Goal: Obtain resource: Download file/media

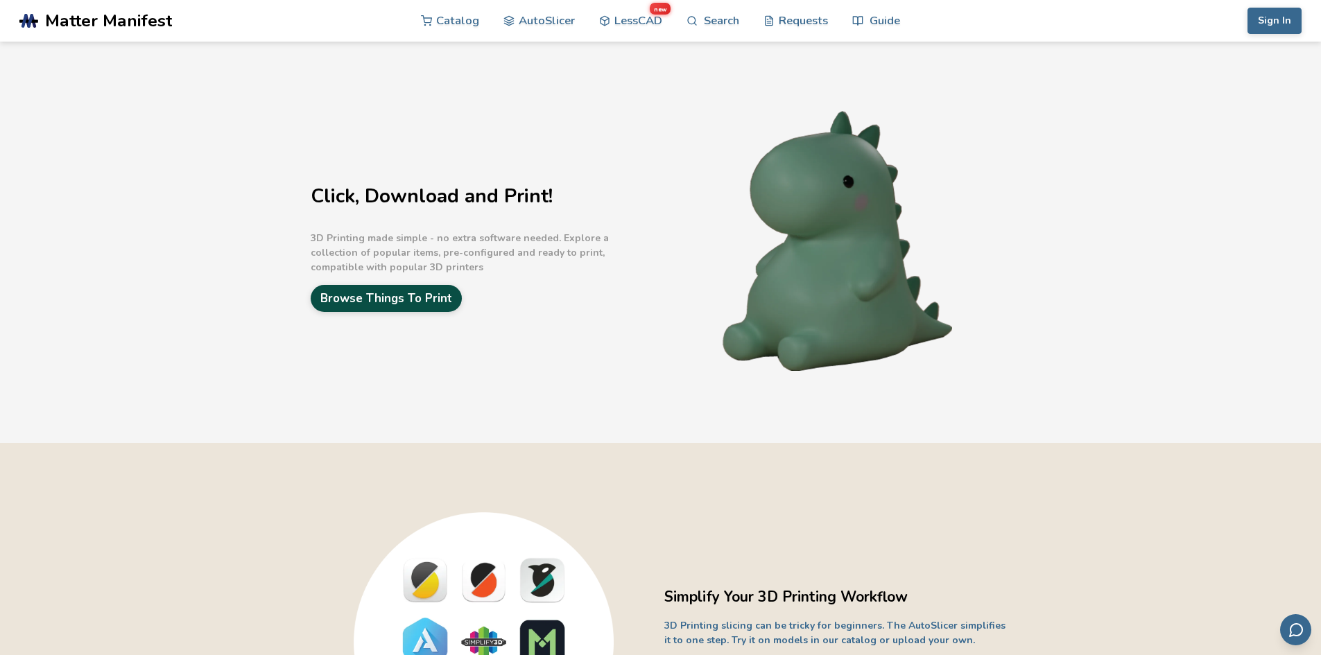
click at [445, 303] on link "Browse Things To Print" at bounding box center [386, 298] width 151 height 27
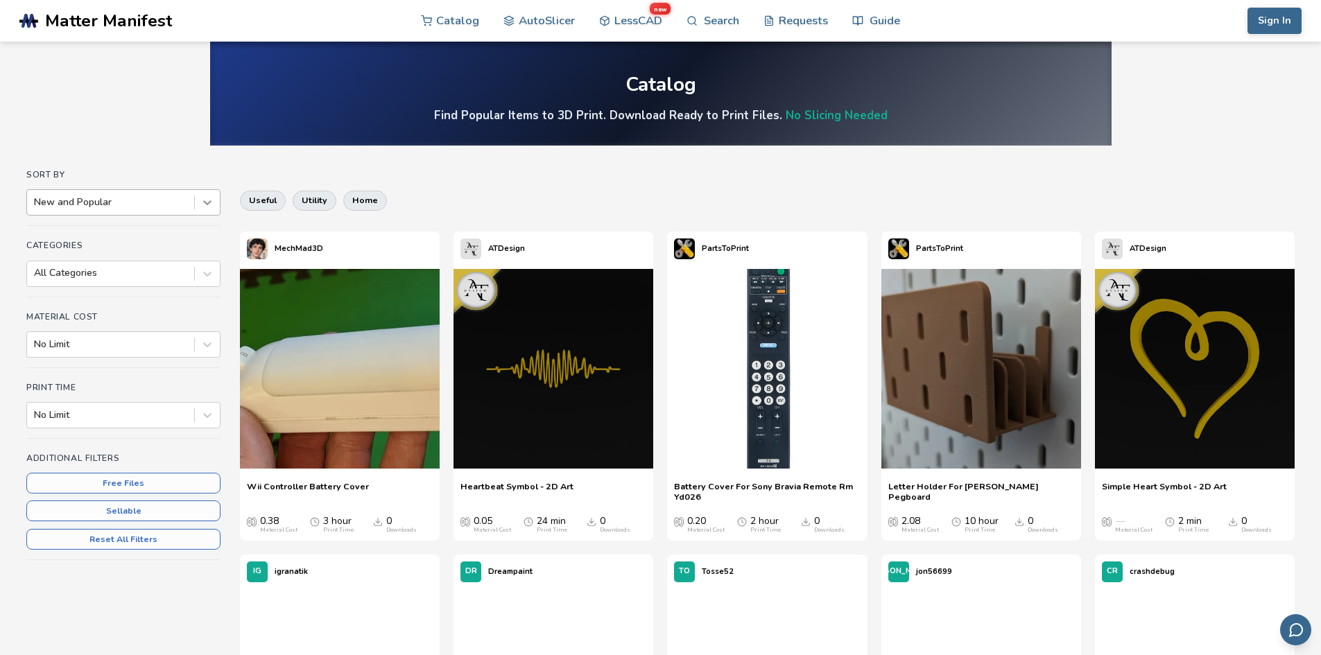
click at [203, 201] on icon at bounding box center [207, 203] width 14 height 14
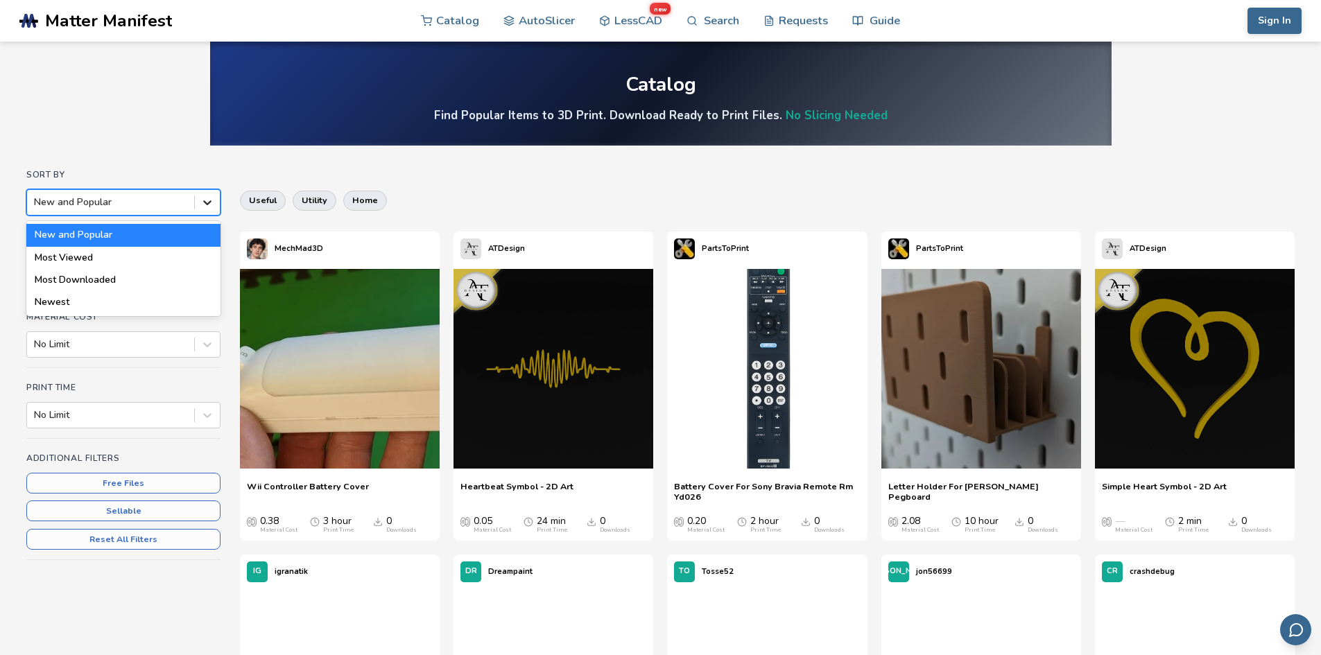
click at [203, 201] on icon at bounding box center [207, 203] width 14 height 14
click at [205, 270] on icon at bounding box center [207, 274] width 14 height 14
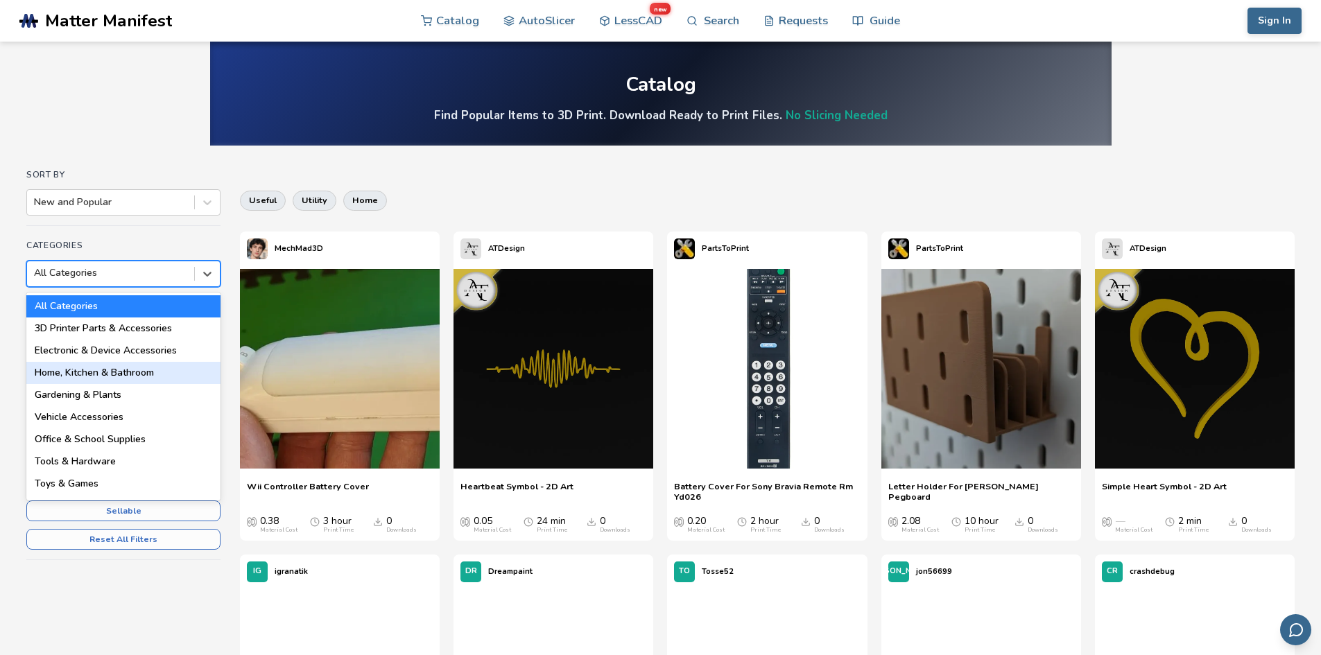
click at [141, 364] on div "Home, Kitchen & Bathroom" at bounding box center [123, 373] width 194 height 22
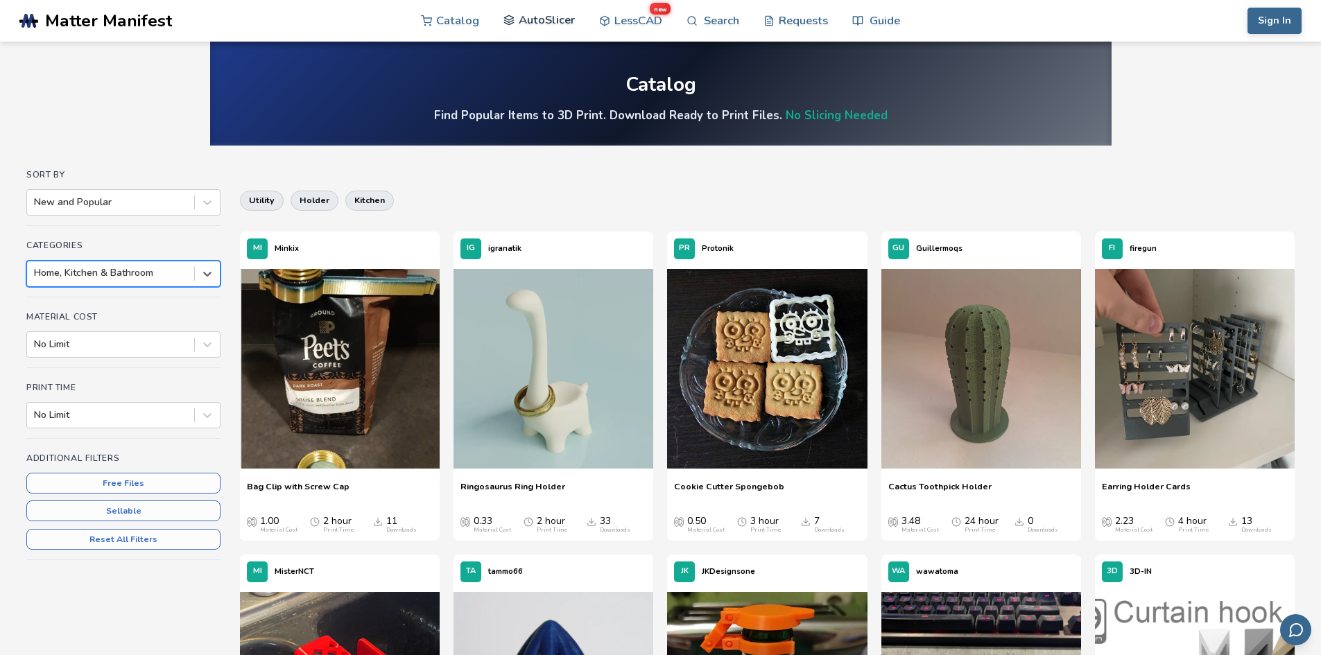
click at [549, 31] on link "AutoSlicer" at bounding box center [539, 20] width 71 height 42
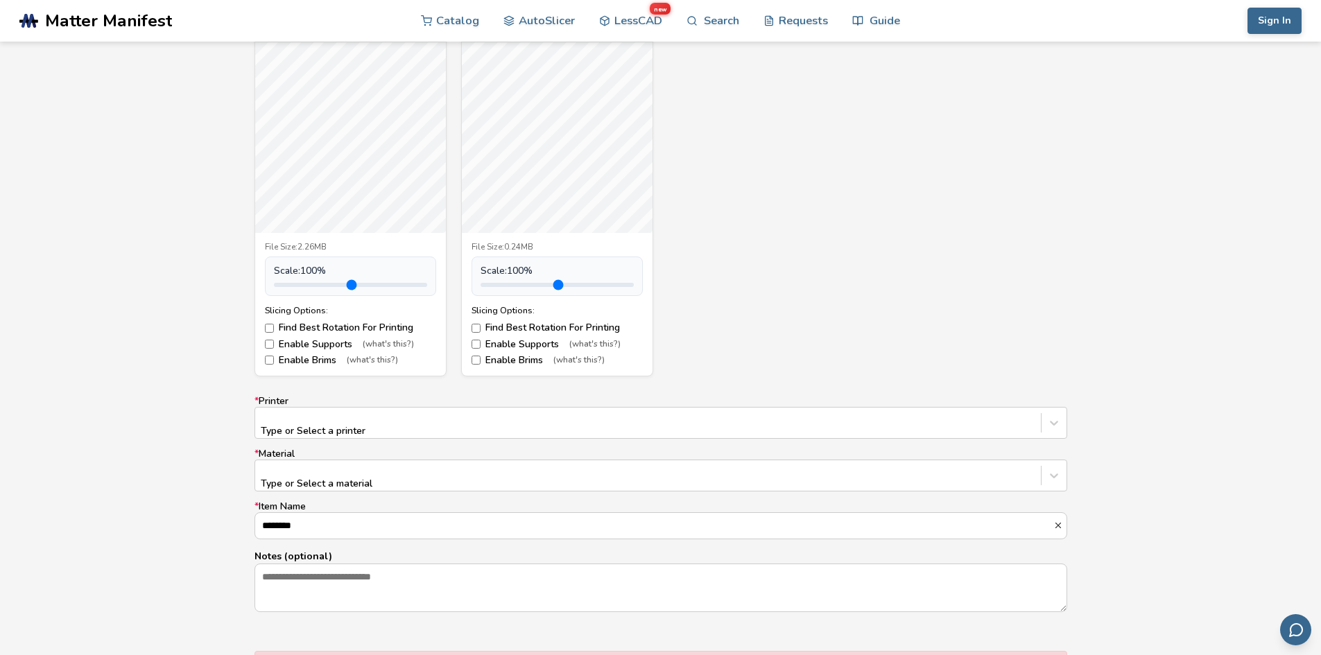
scroll to position [624, 0]
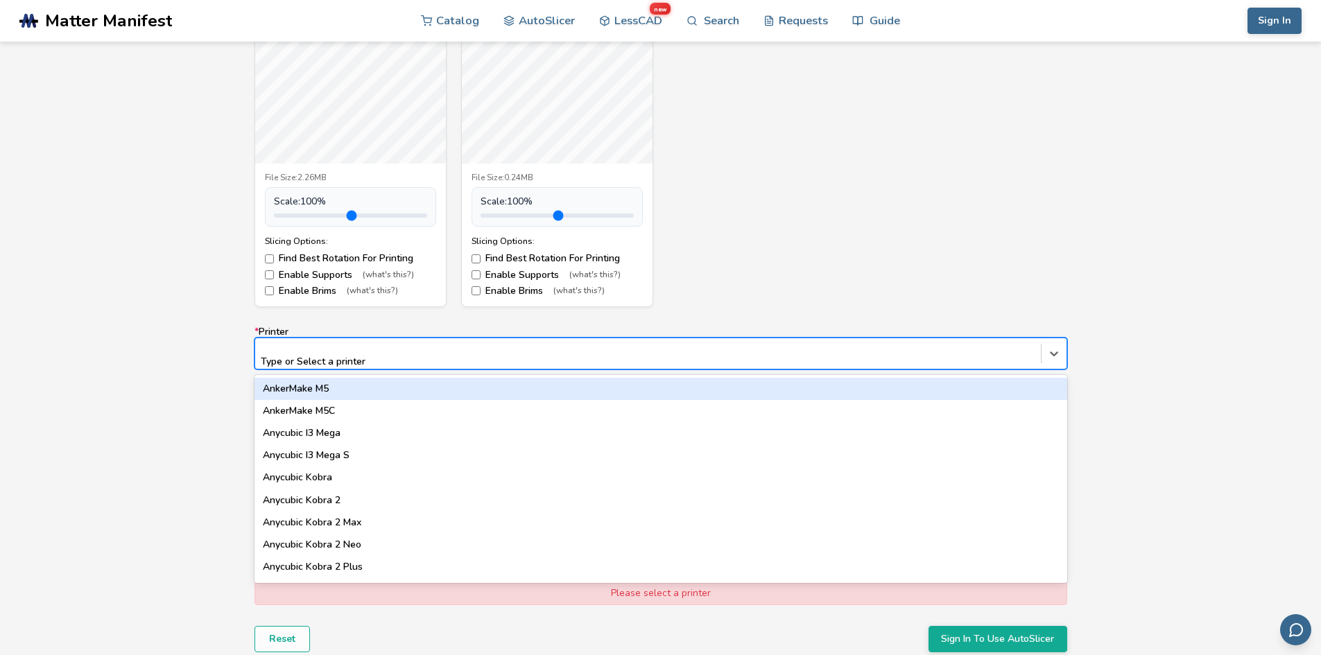
click at [380, 355] on div at bounding box center [648, 348] width 772 height 14
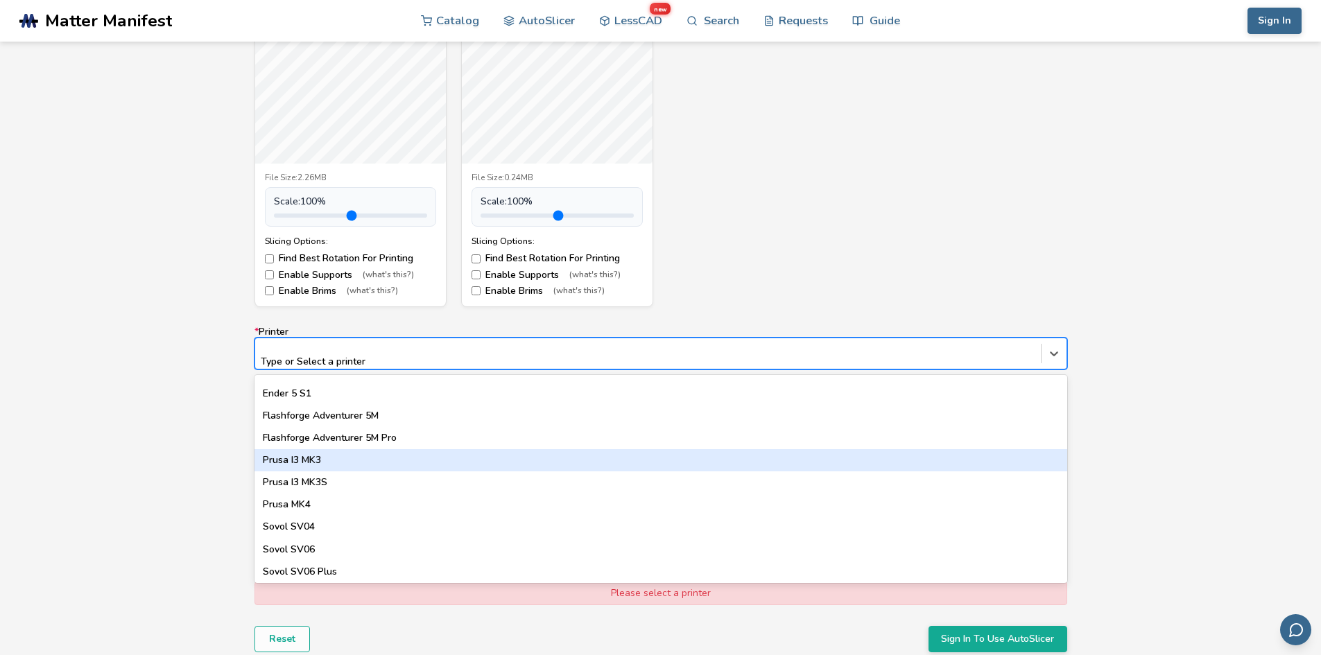
scroll to position [1222, 0]
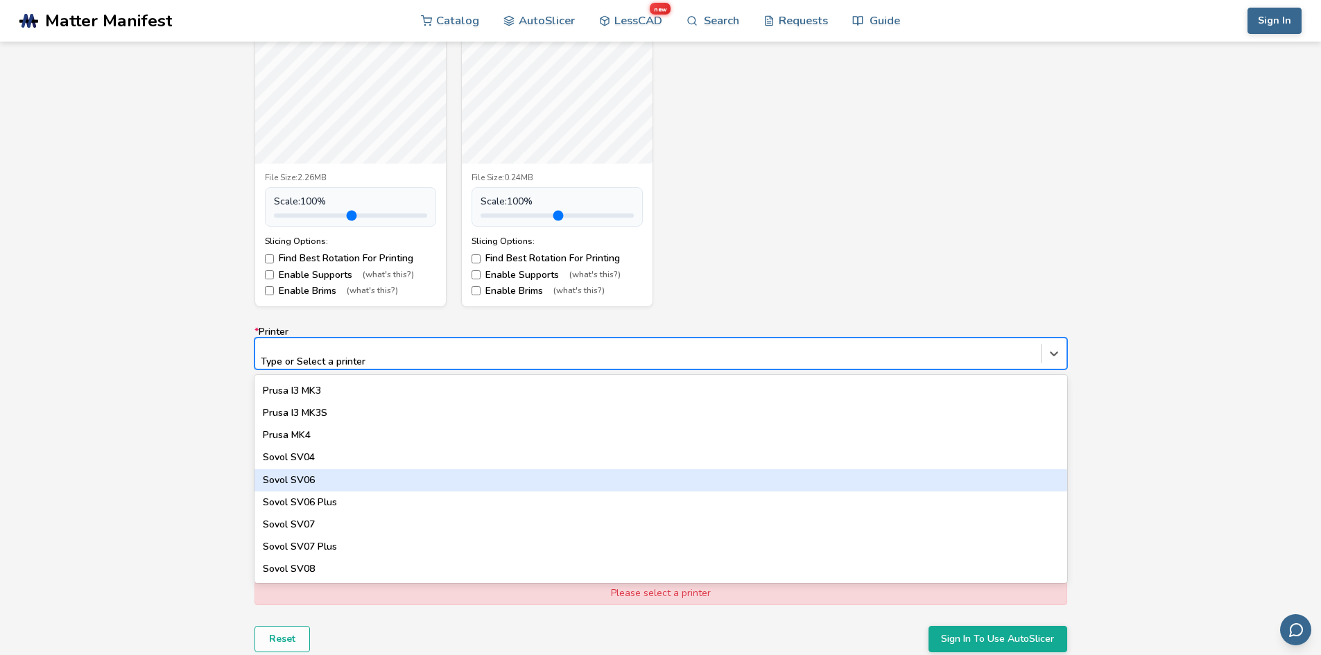
click at [169, 465] on div "Model Controls: Click and drag to rotate • Scroll to zoom • Right click and dra…" at bounding box center [660, 290] width 1321 height 833
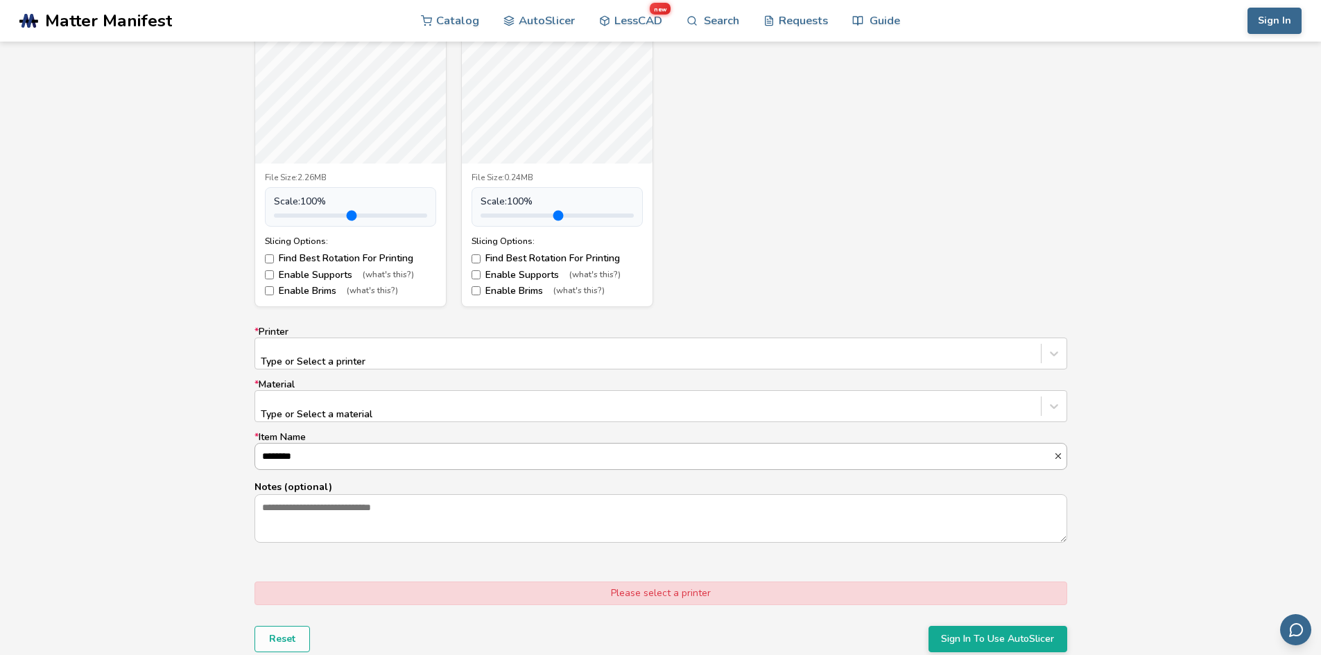
click at [1061, 451] on icon "button" at bounding box center [1058, 456] width 10 height 10
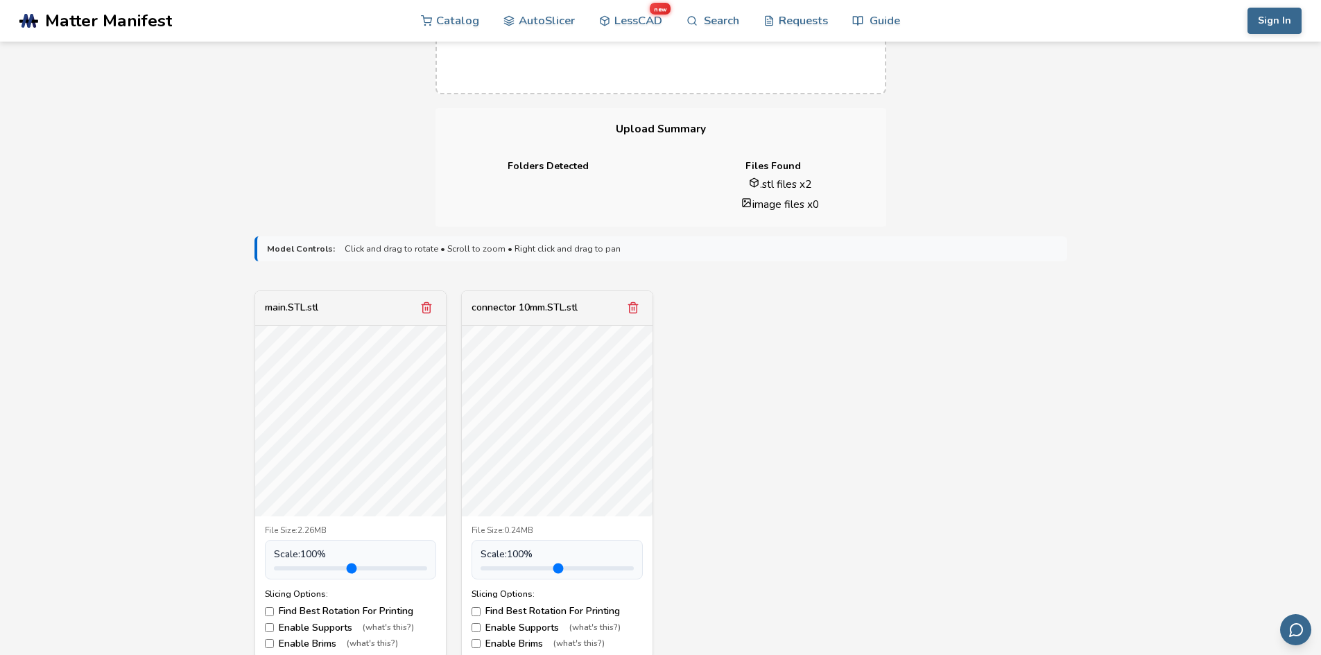
scroll to position [0, 0]
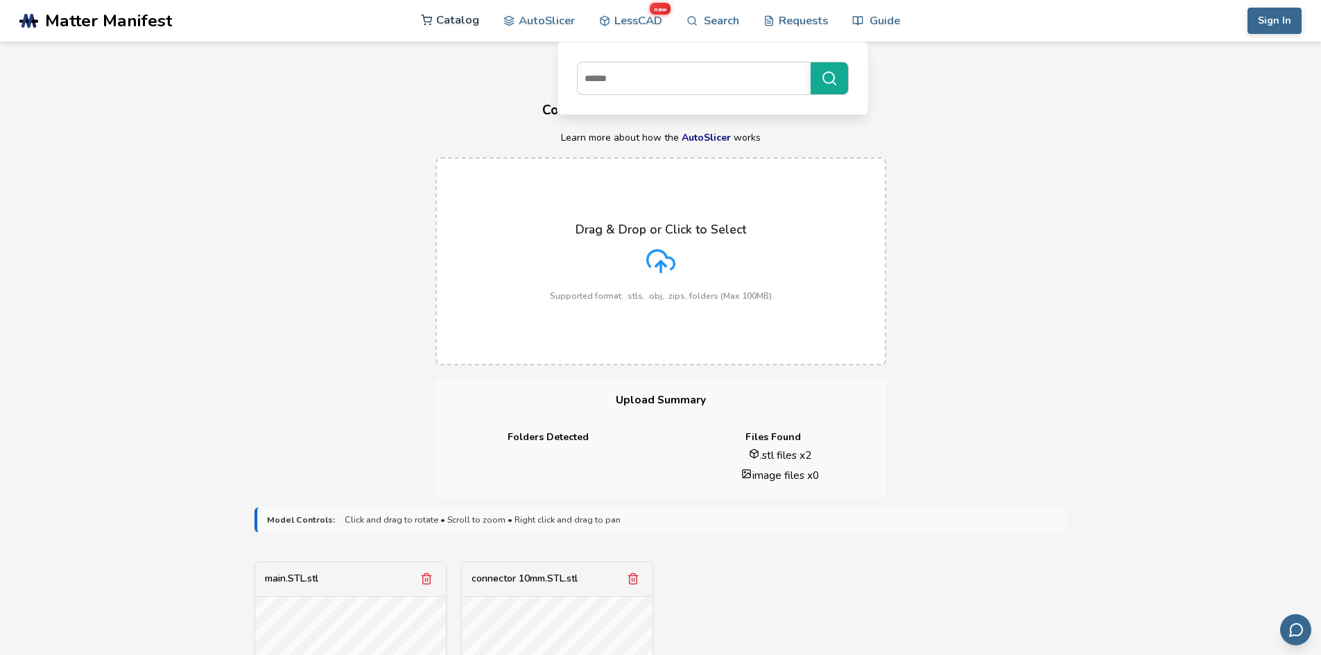
click at [451, 25] on link "Catalog" at bounding box center [450, 20] width 58 height 42
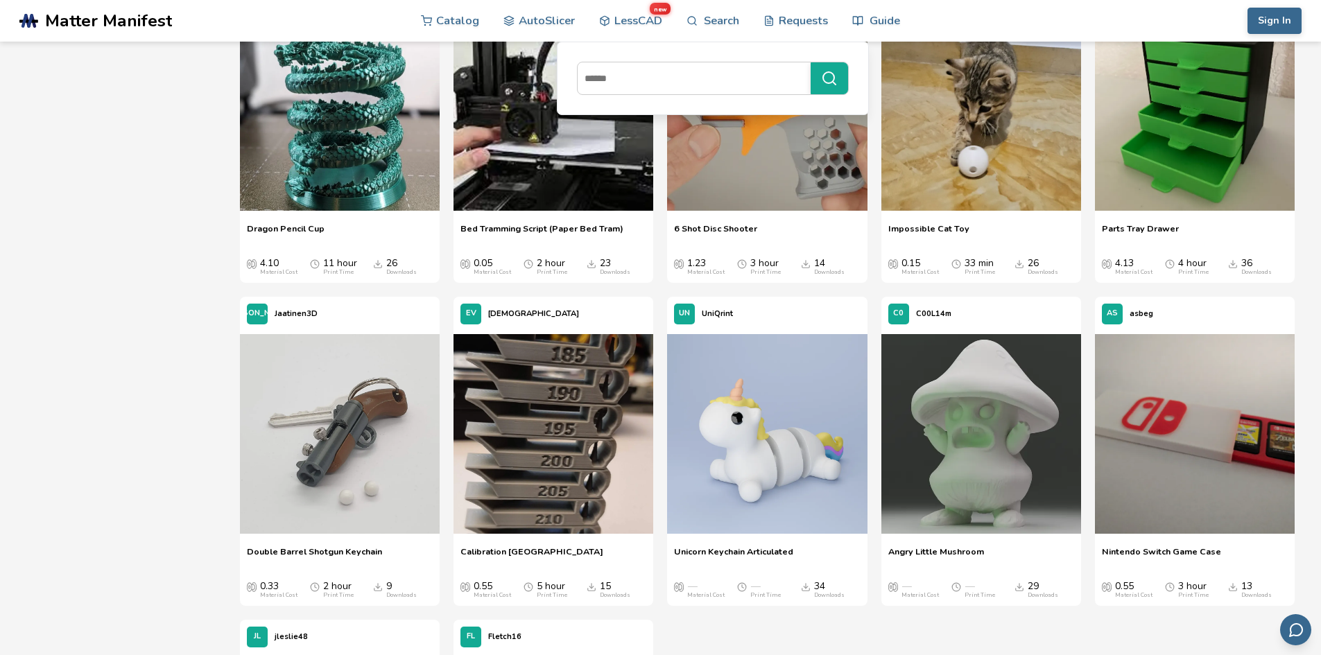
scroll to position [2913, 0]
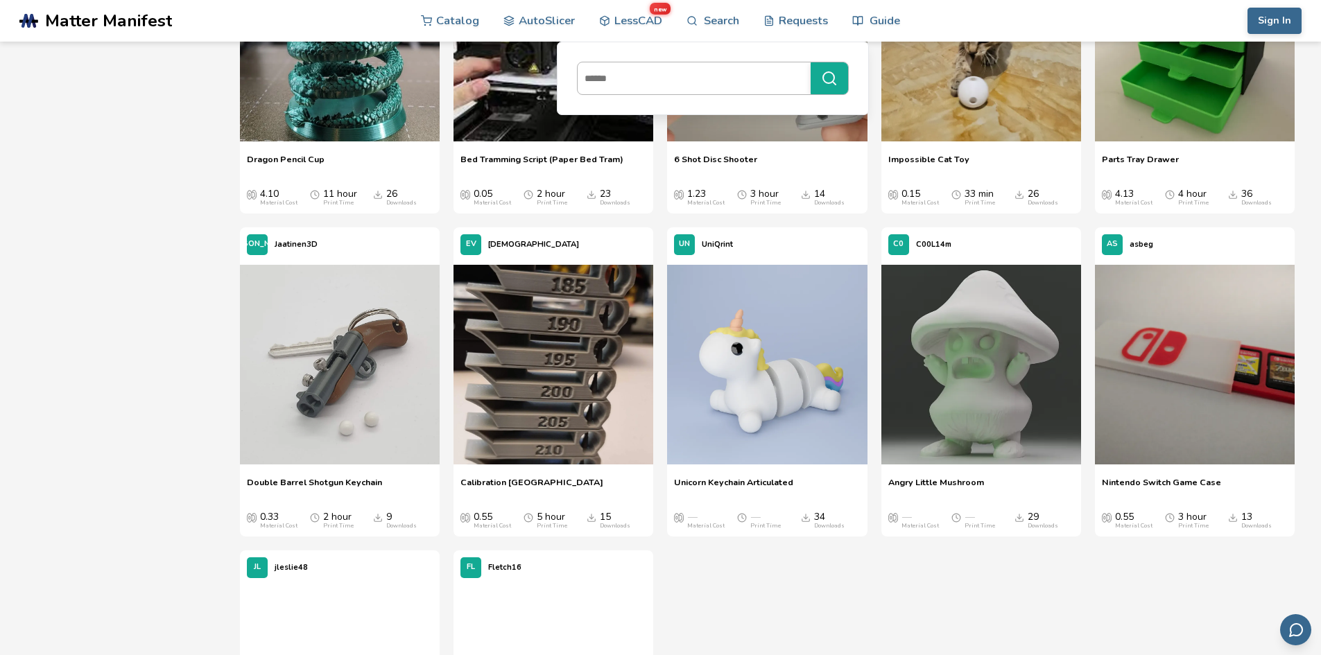
click at [654, 81] on input at bounding box center [691, 78] width 226 height 25
type input "******"
click at [811, 62] on button "******" at bounding box center [829, 78] width 37 height 32
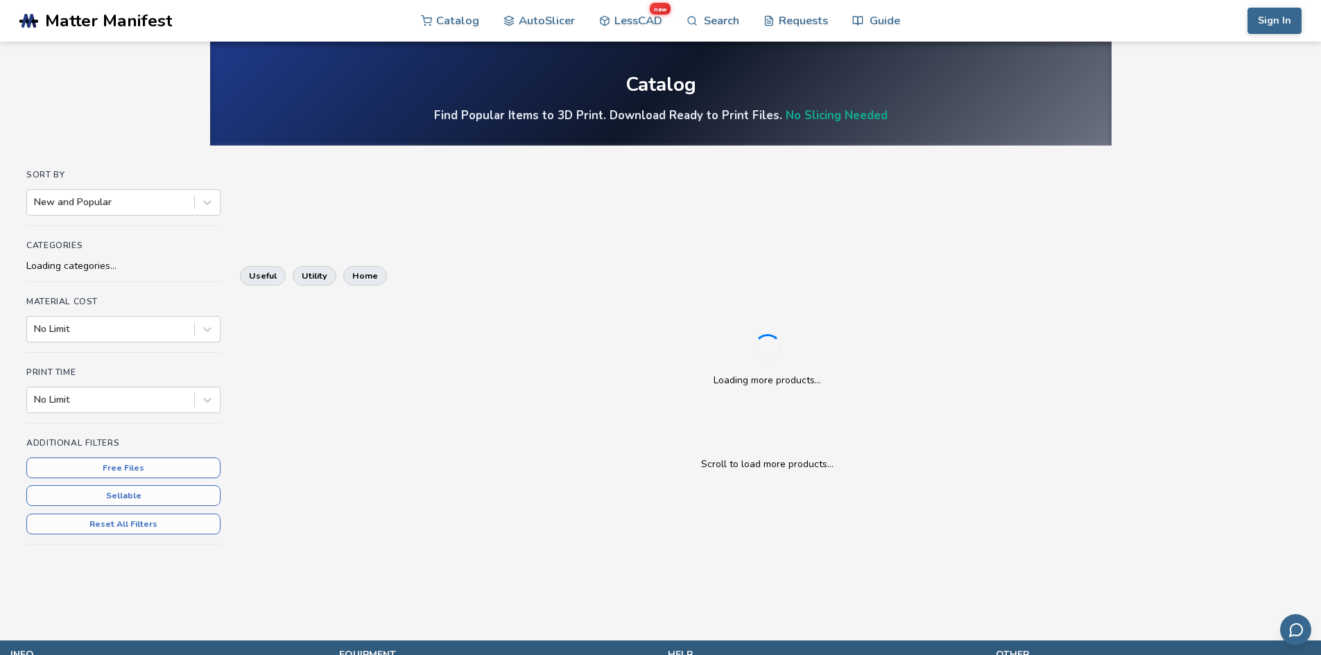
scroll to position [175, 0]
